Goal: Task Accomplishment & Management: Manage account settings

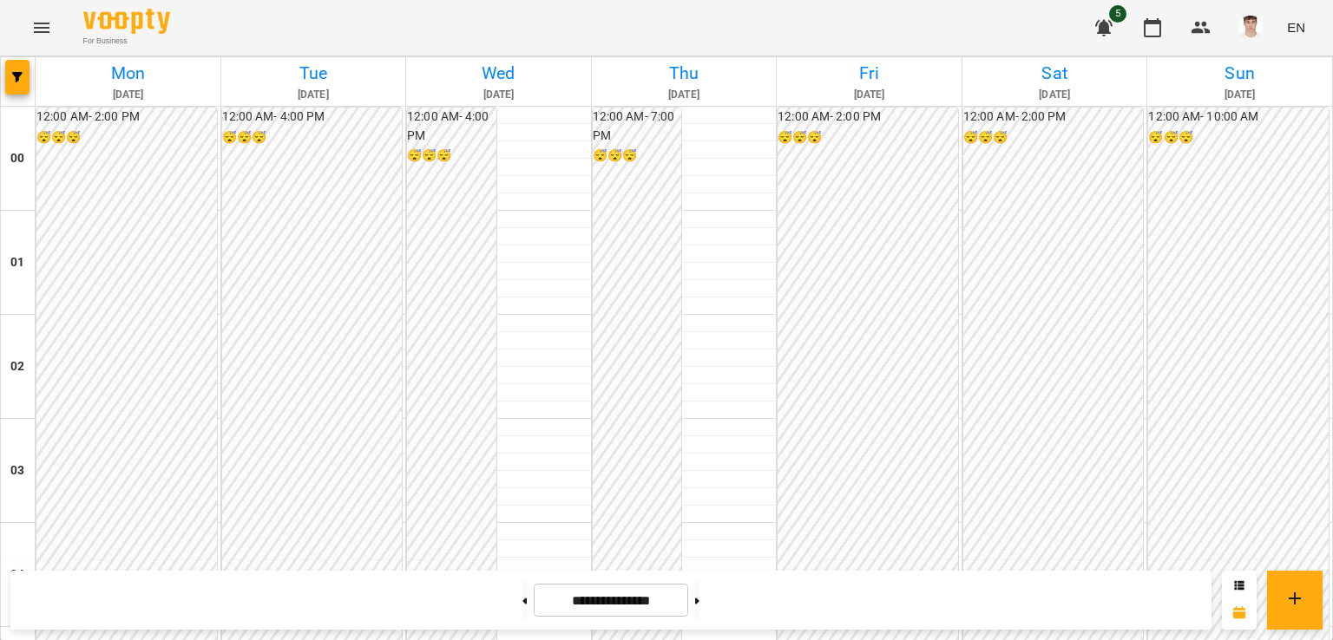
scroll to position [1475, 0]
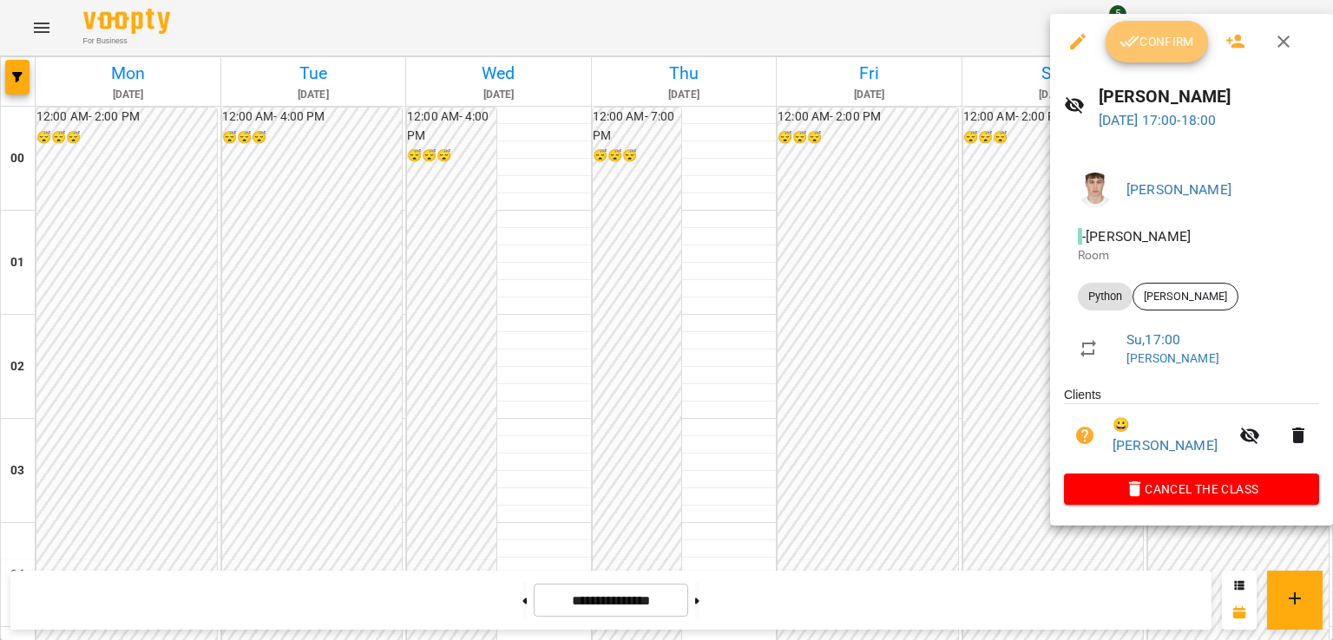
click at [1141, 54] on button "Confirm" at bounding box center [1156, 42] width 102 height 42
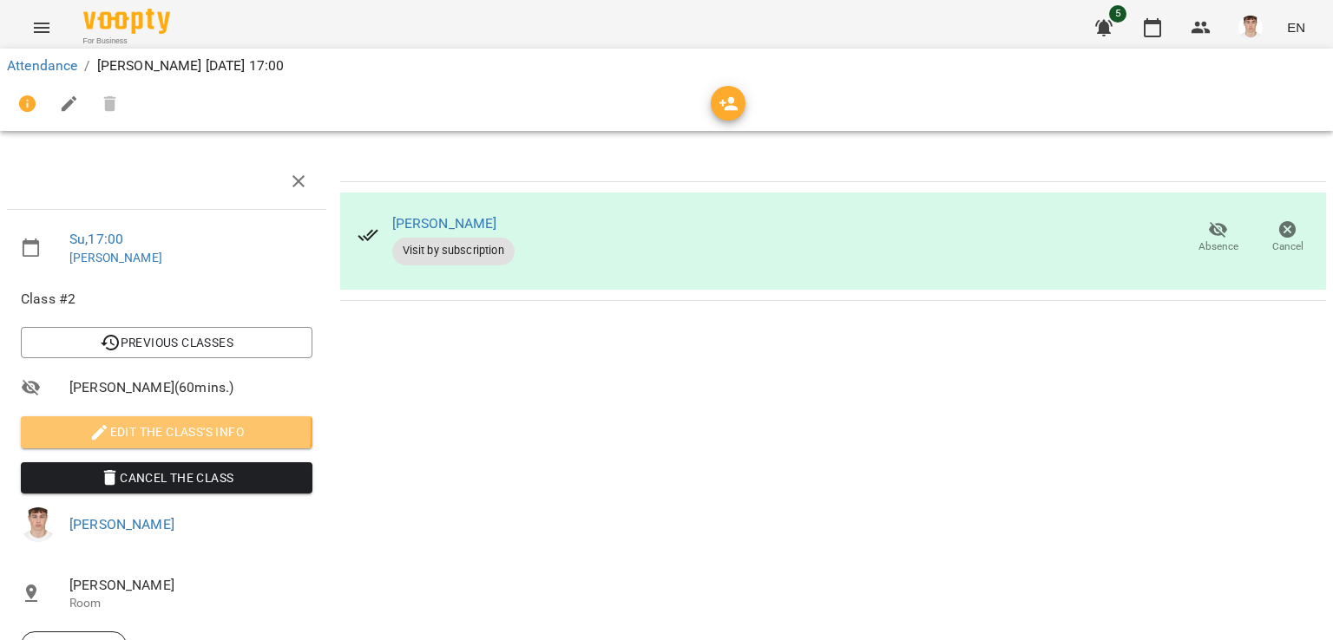
click at [94, 428] on icon "button" at bounding box center [99, 433] width 21 height 21
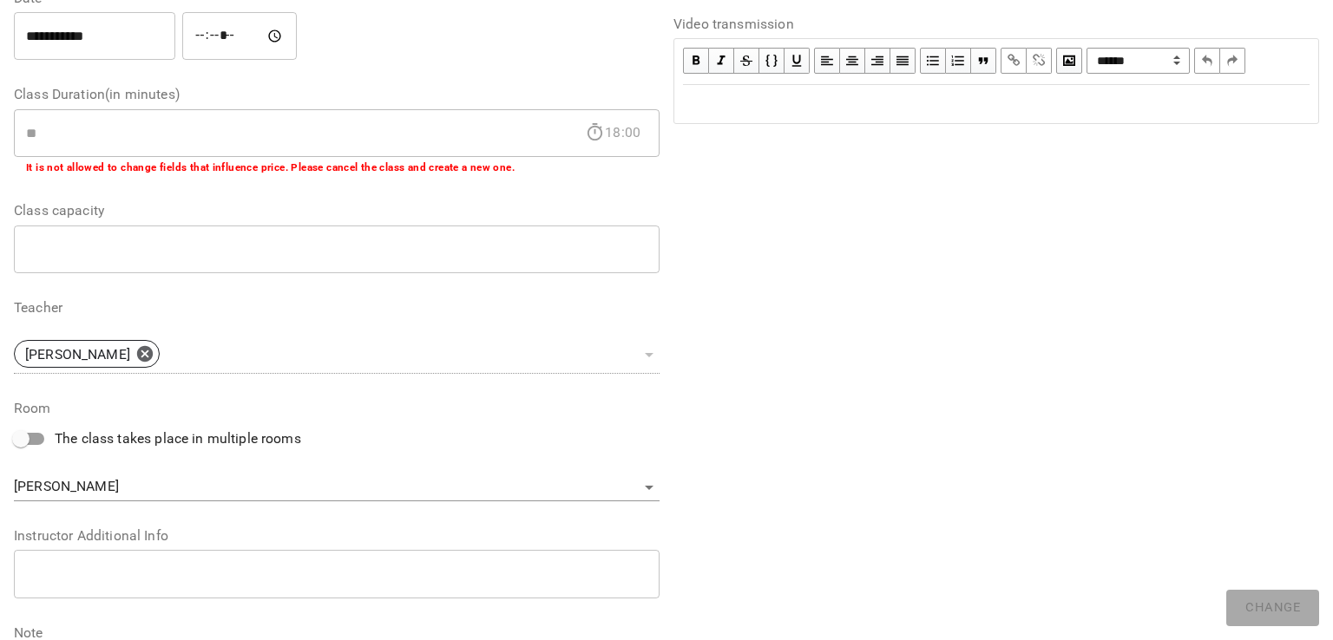
scroll to position [347, 0]
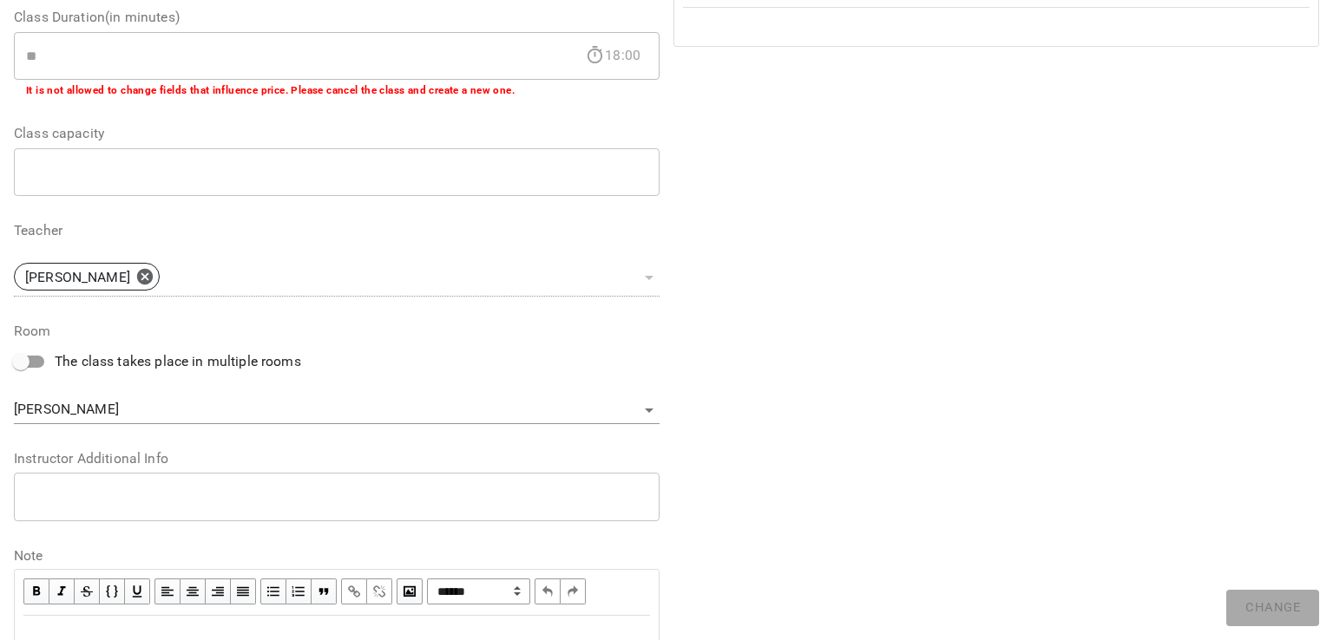
click at [149, 493] on textarea at bounding box center [336, 496] width 621 height 16
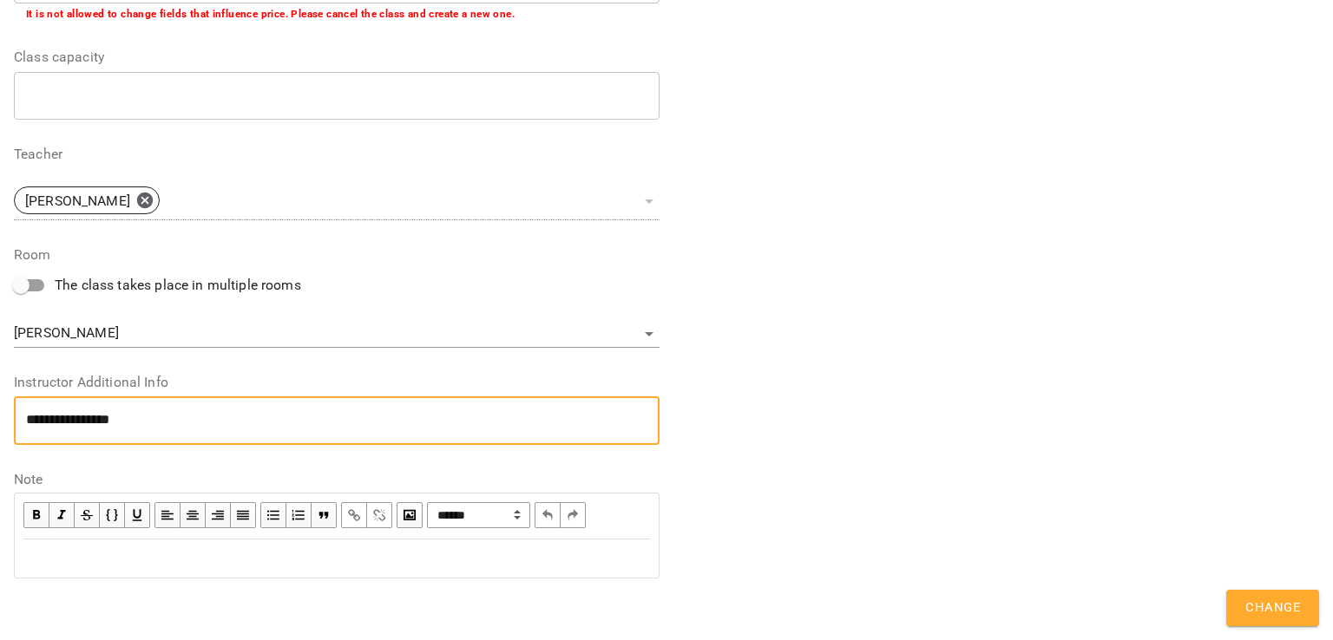
scroll to position [0, 0]
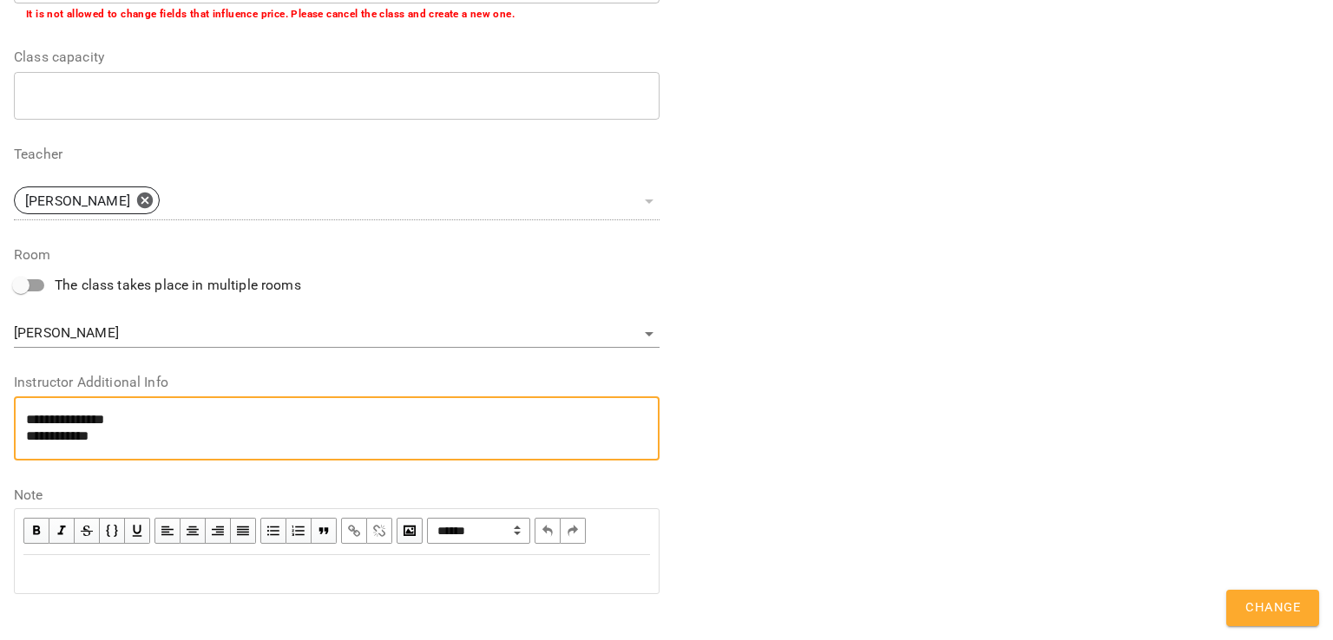
type textarea "**********"
click at [1245, 604] on button "Change" at bounding box center [1272, 608] width 93 height 36
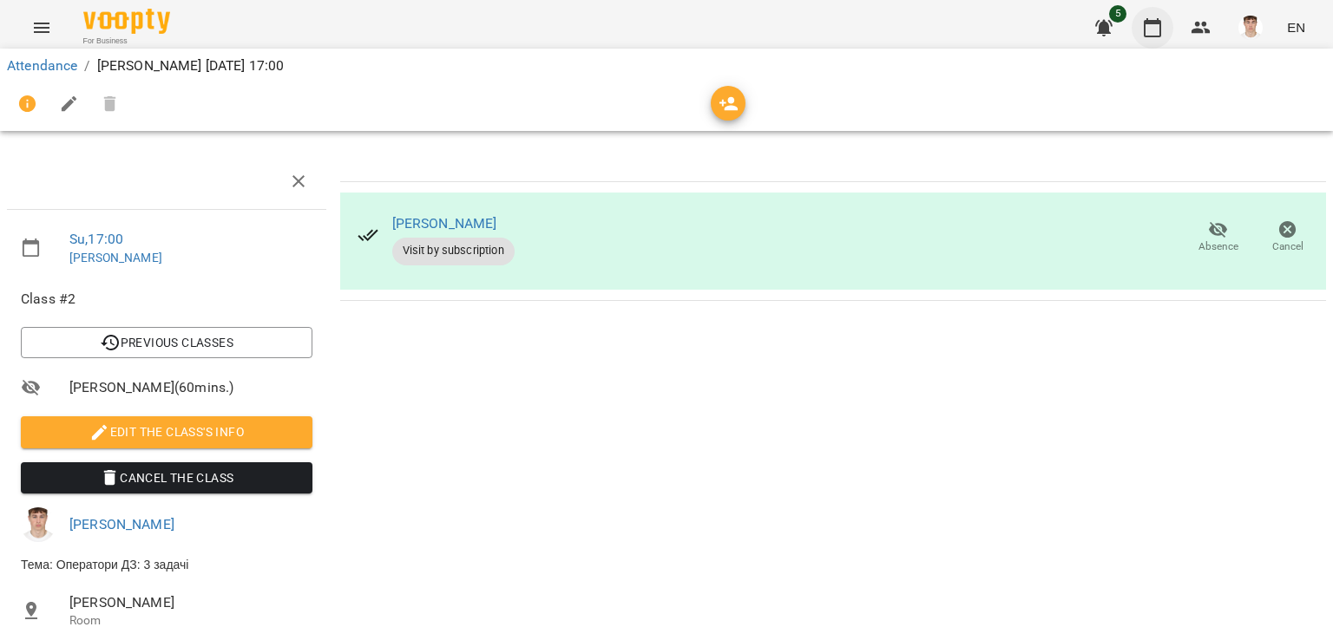
click at [1161, 36] on button "button" at bounding box center [1152, 28] width 42 height 42
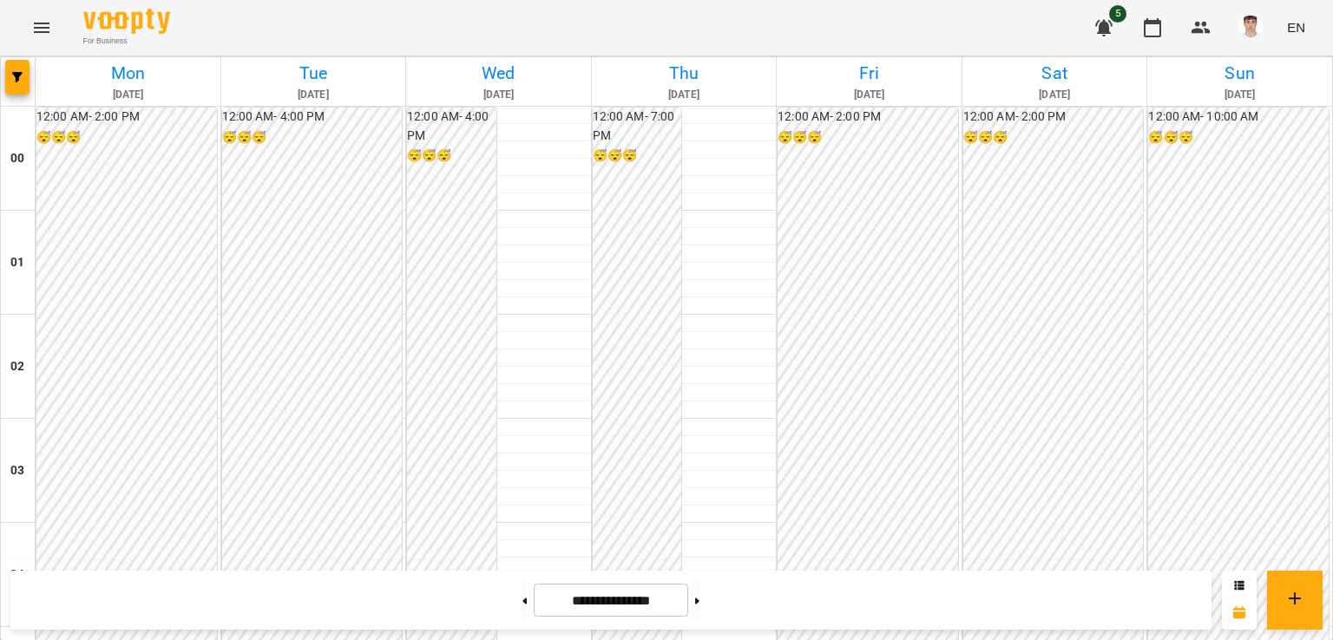
scroll to position [1735, 0]
